Goal: Task Accomplishment & Management: Complete application form

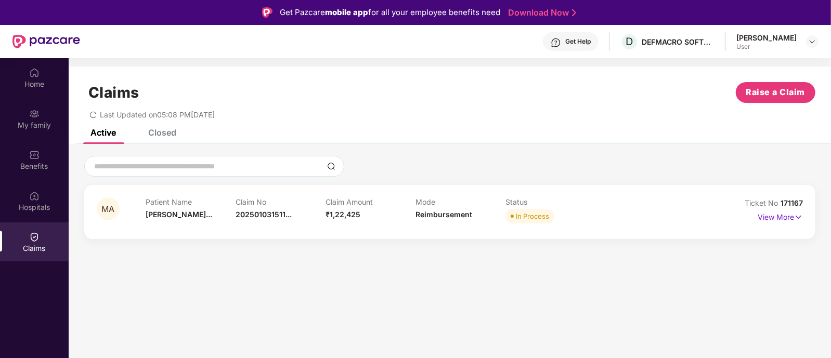
click at [88, 113] on div "Last Updated on 05:08 PM[DATE]" at bounding box center [450, 111] width 732 height 16
click at [91, 114] on icon "redo" at bounding box center [92, 114] width 7 height 7
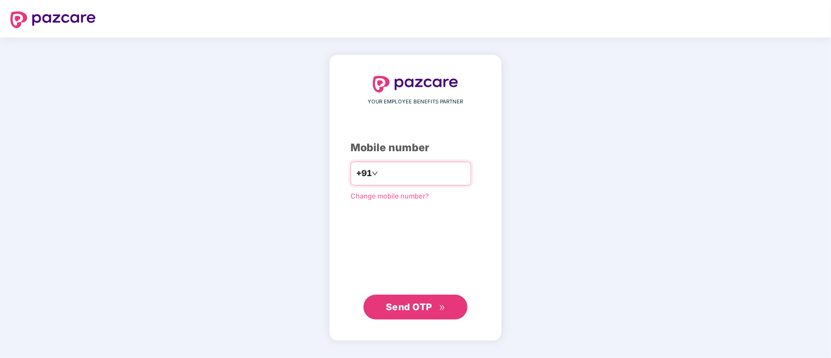
click at [395, 179] on input "number" at bounding box center [422, 173] width 85 height 17
type input "**********"
click at [395, 309] on span "Send OTP" at bounding box center [409, 307] width 46 height 11
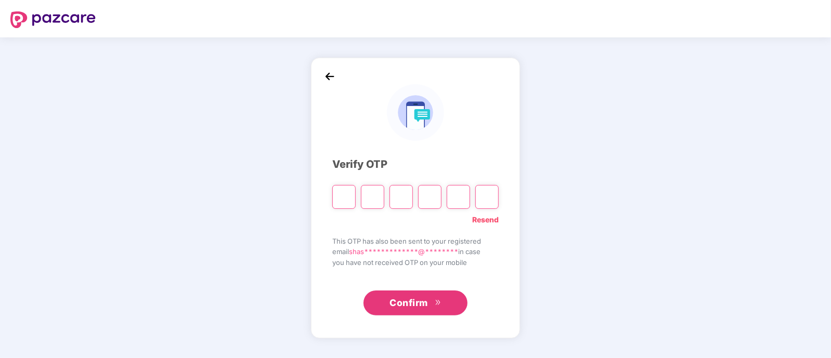
type input "*"
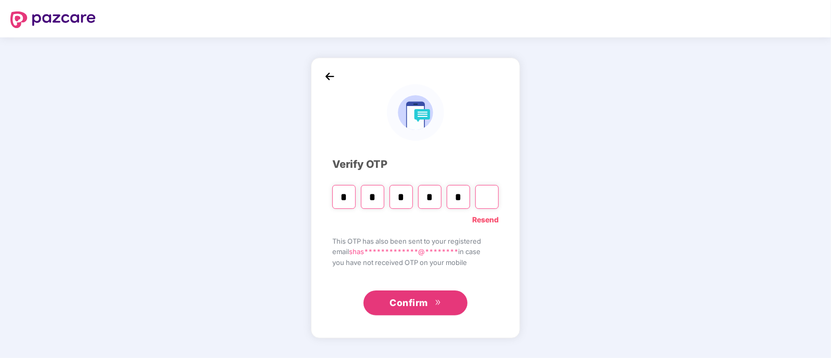
type input "*"
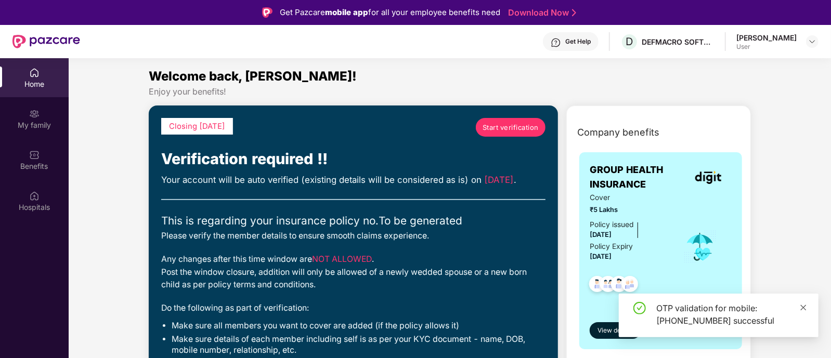
click at [806, 308] on icon "close" at bounding box center [803, 307] width 7 height 7
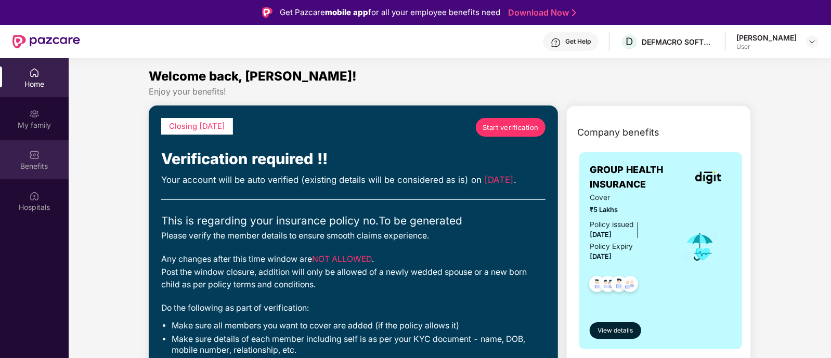
click at [35, 163] on div "Benefits" at bounding box center [34, 166] width 69 height 10
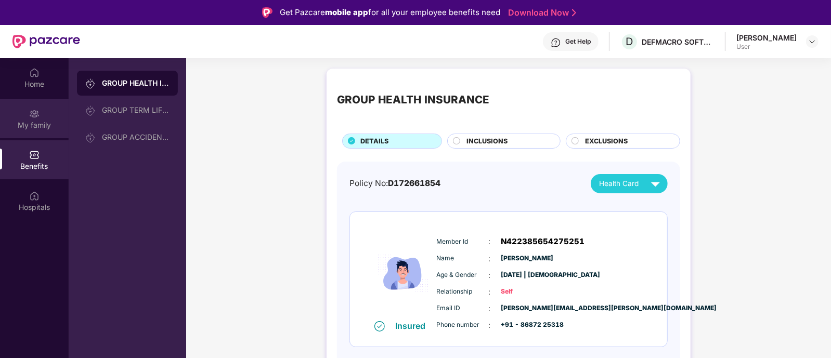
click at [37, 123] on div "My family" at bounding box center [34, 125] width 69 height 10
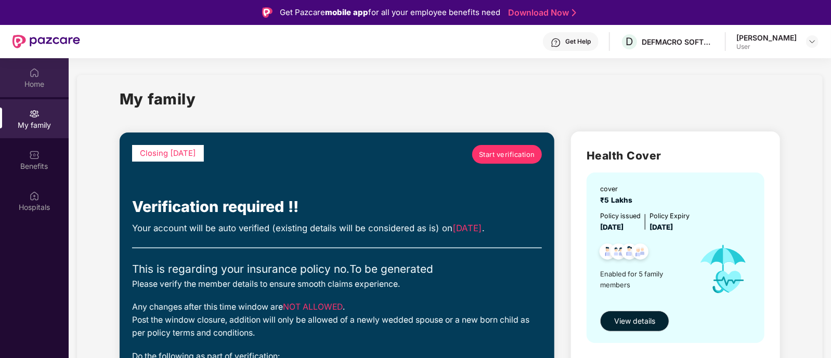
click at [35, 90] on div "Home" at bounding box center [34, 77] width 69 height 39
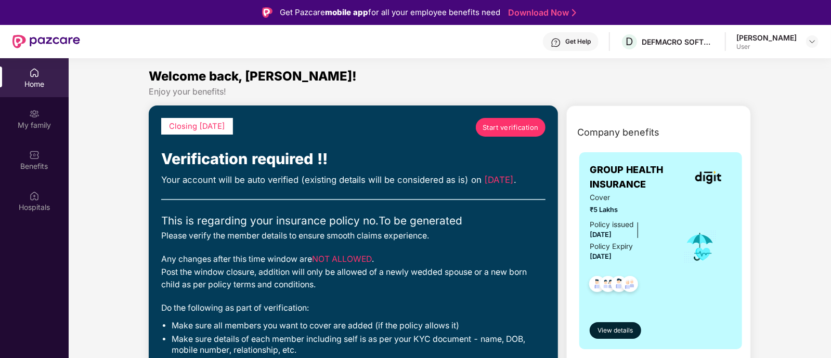
click at [29, 241] on div "Home My family Benefits Hospitals" at bounding box center [34, 237] width 69 height 358
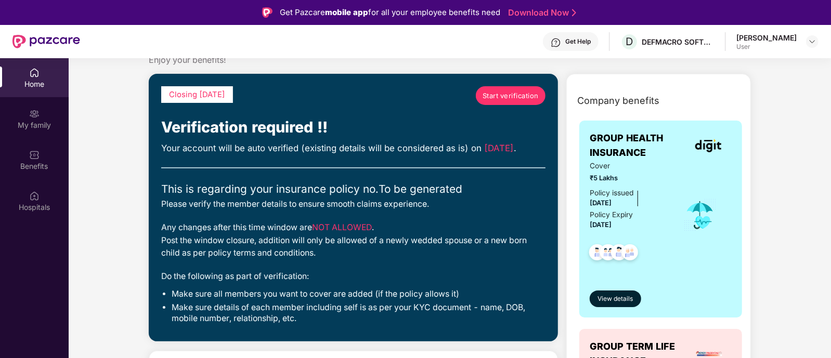
scroll to position [34, 0]
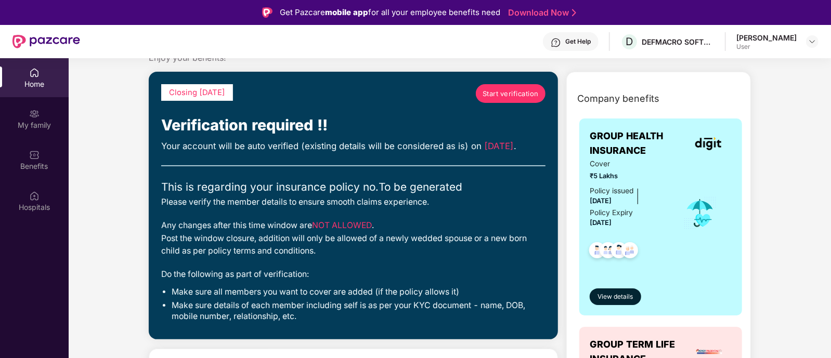
click at [481, 86] on link "Start verification" at bounding box center [511, 93] width 70 height 19
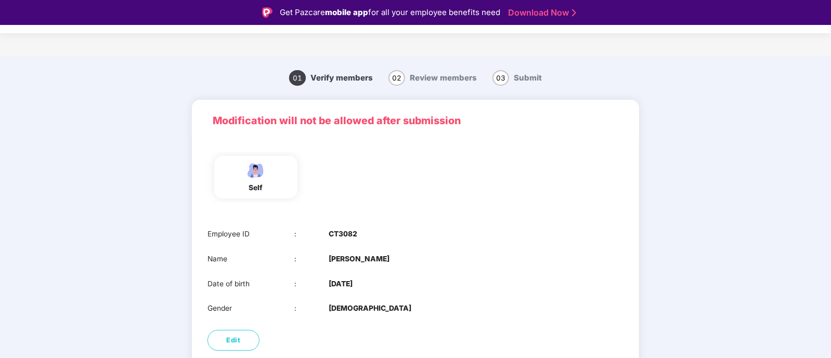
scroll to position [57, 0]
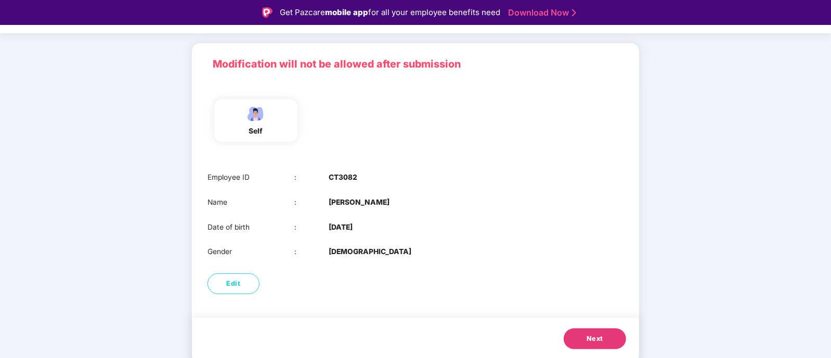
click at [611, 333] on button "Next" at bounding box center [595, 339] width 62 height 21
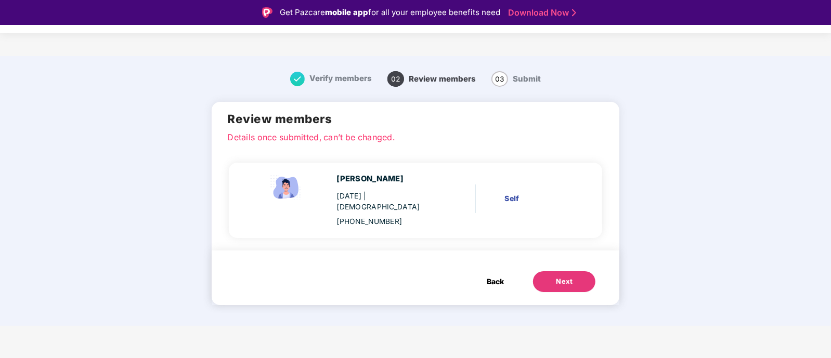
scroll to position [0, 0]
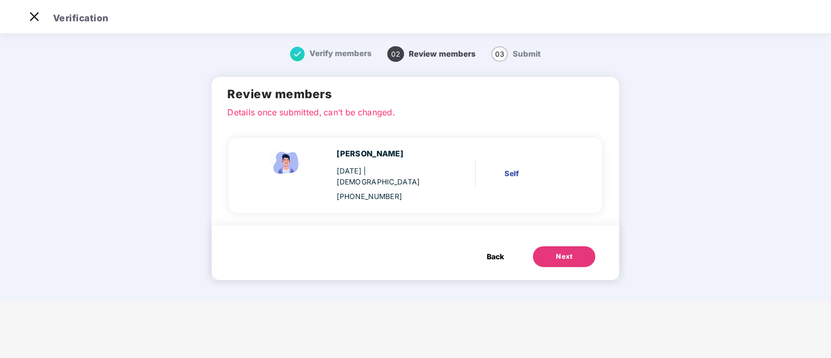
click at [574, 247] on button "Next" at bounding box center [564, 257] width 62 height 21
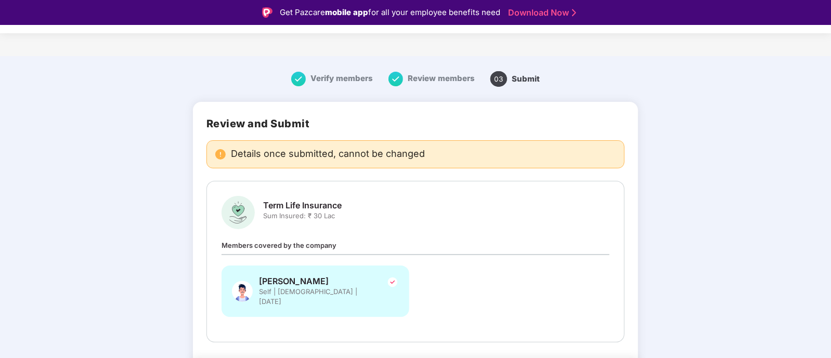
scroll to position [32, 0]
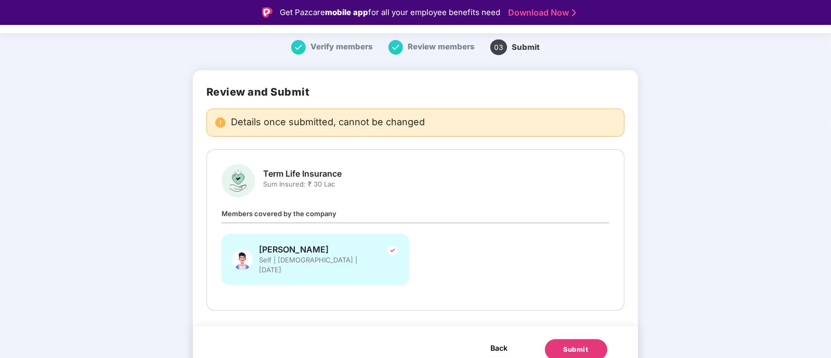
click at [496, 342] on span "Back" at bounding box center [499, 348] width 17 height 13
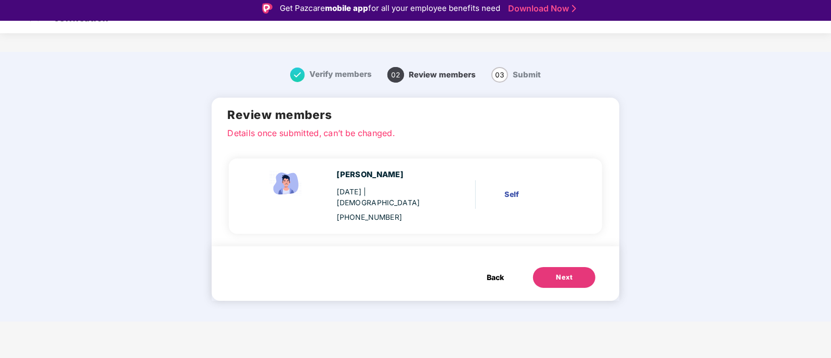
scroll to position [0, 0]
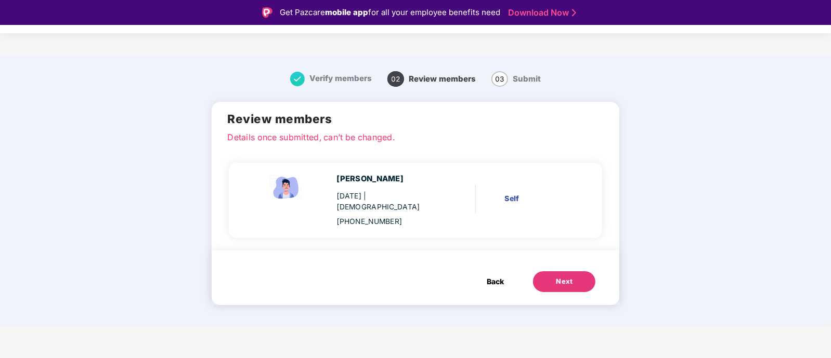
click at [489, 272] on button "Back" at bounding box center [496, 282] width 38 height 21
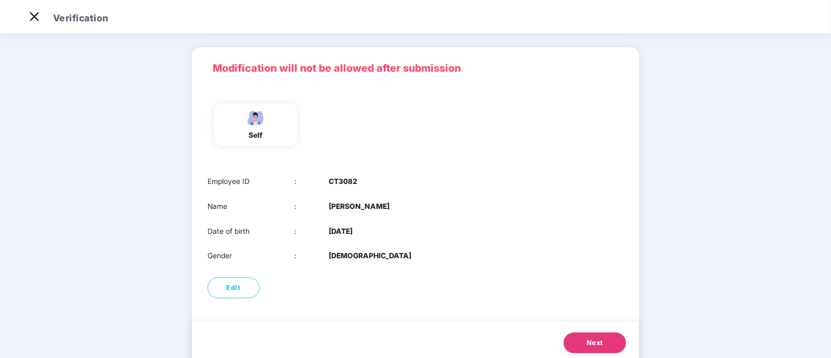
scroll to position [57, 0]
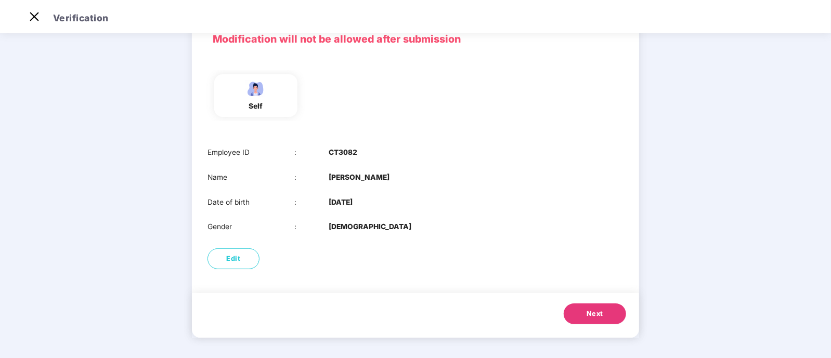
click at [336, 197] on b "09 May 1988" at bounding box center [341, 202] width 24 height 11
click at [600, 313] on span "Next" at bounding box center [595, 314] width 17 height 10
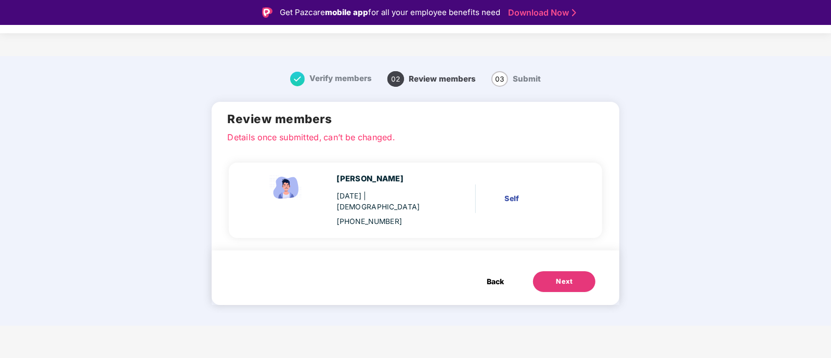
scroll to position [25, 0]
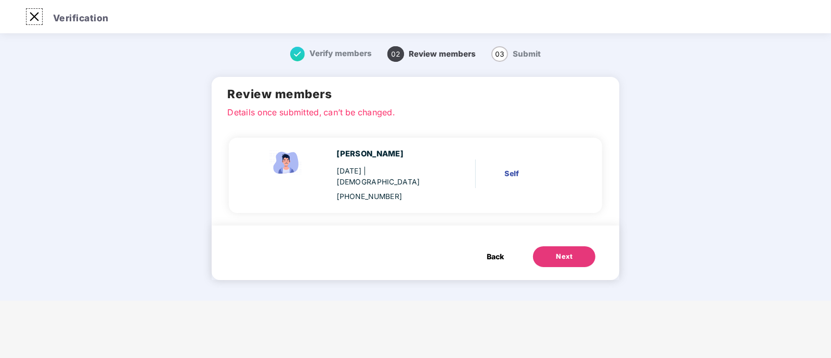
click at [37, 23] on img at bounding box center [34, 16] width 17 height 17
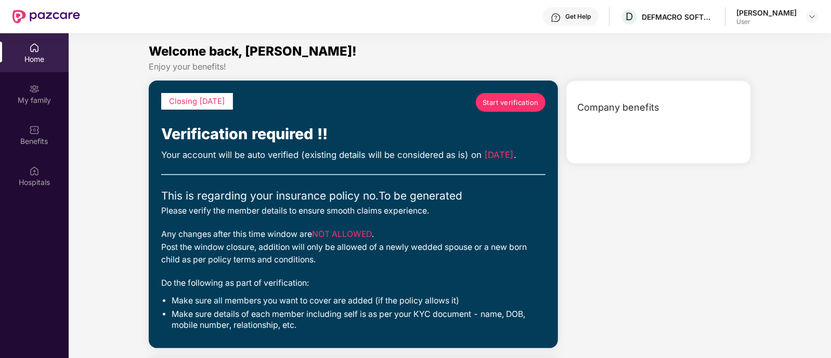
scroll to position [58, 0]
